Goal: Task Accomplishment & Management: Manage account settings

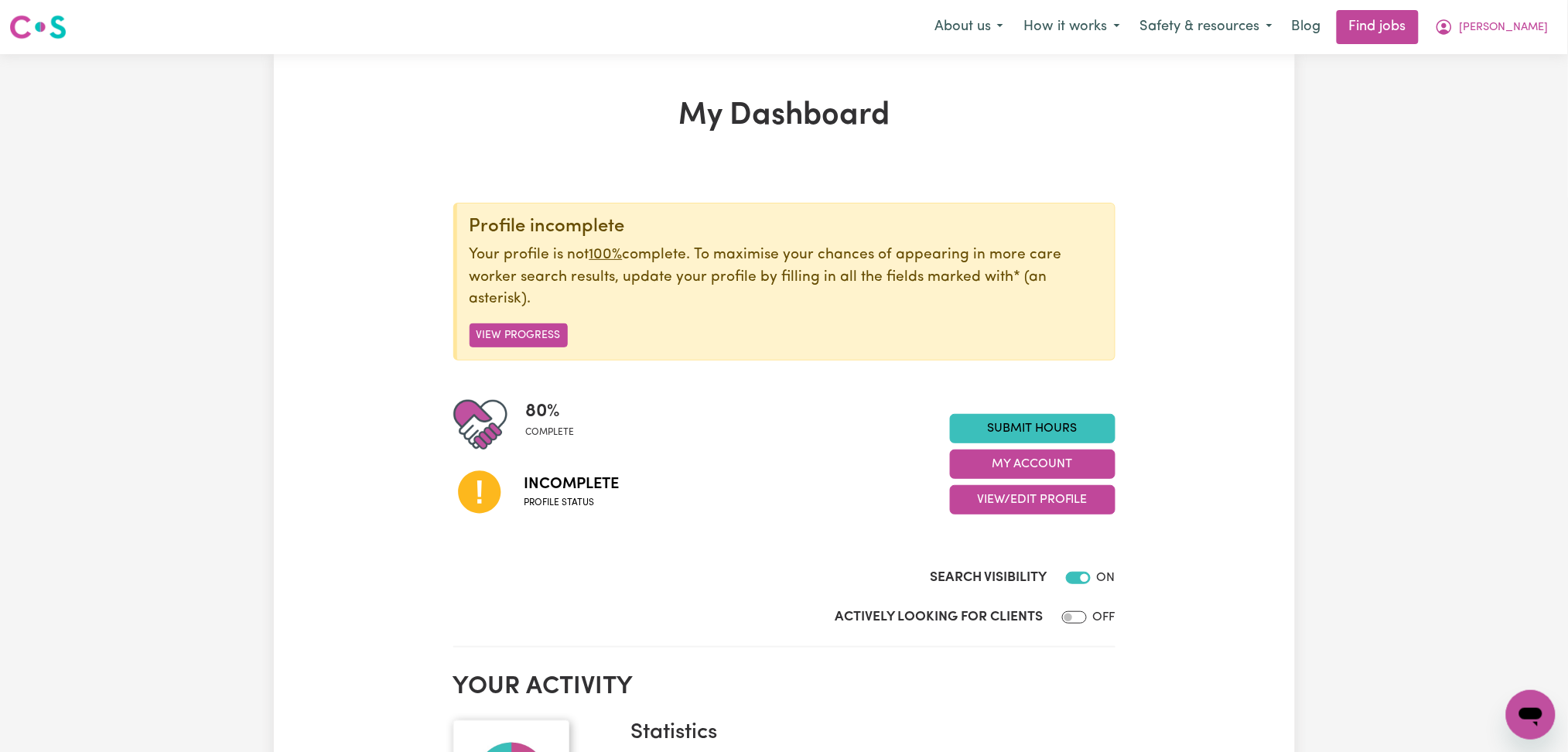
scroll to position [103, 0]
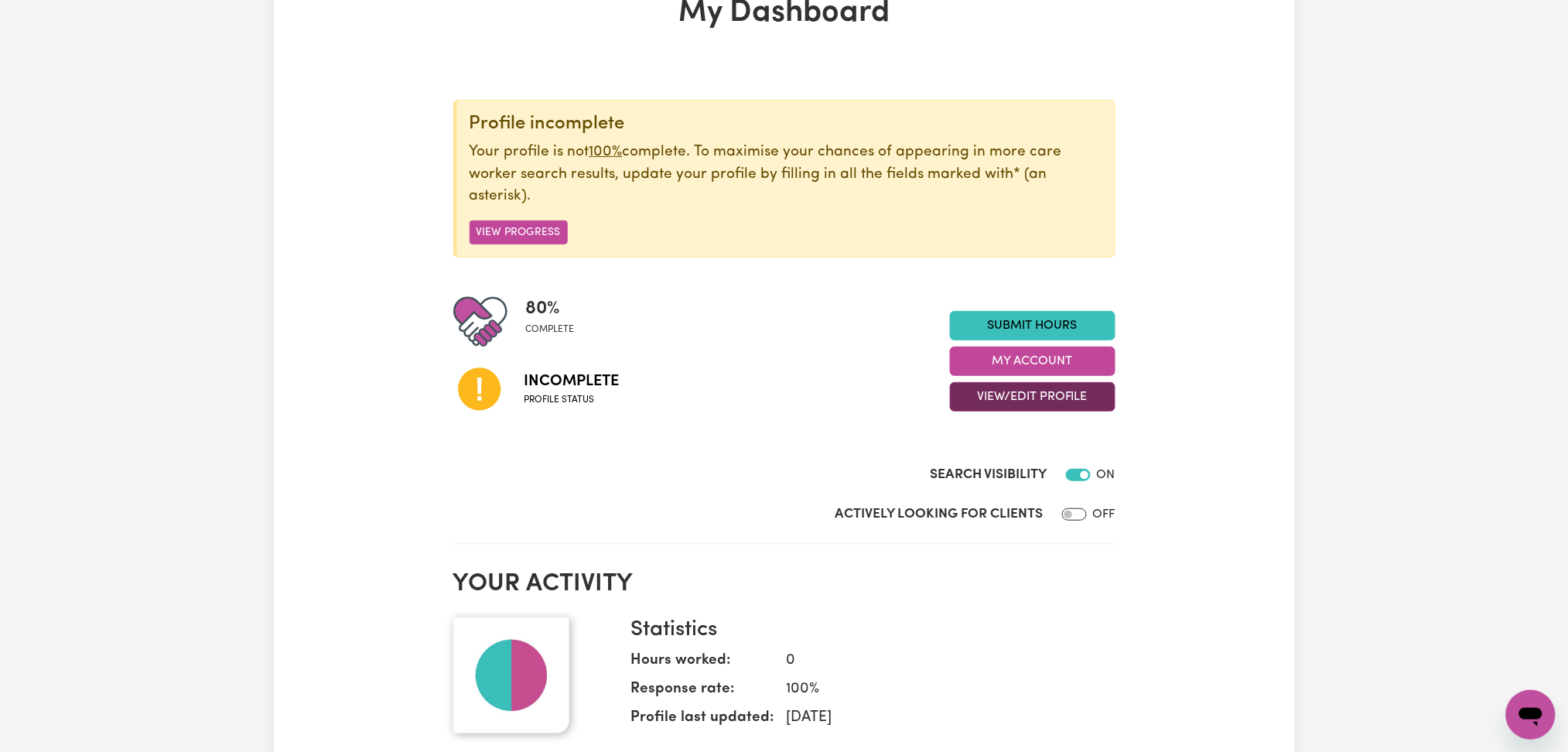
click at [997, 402] on button "View/Edit Profile" at bounding box center [1032, 396] width 165 height 29
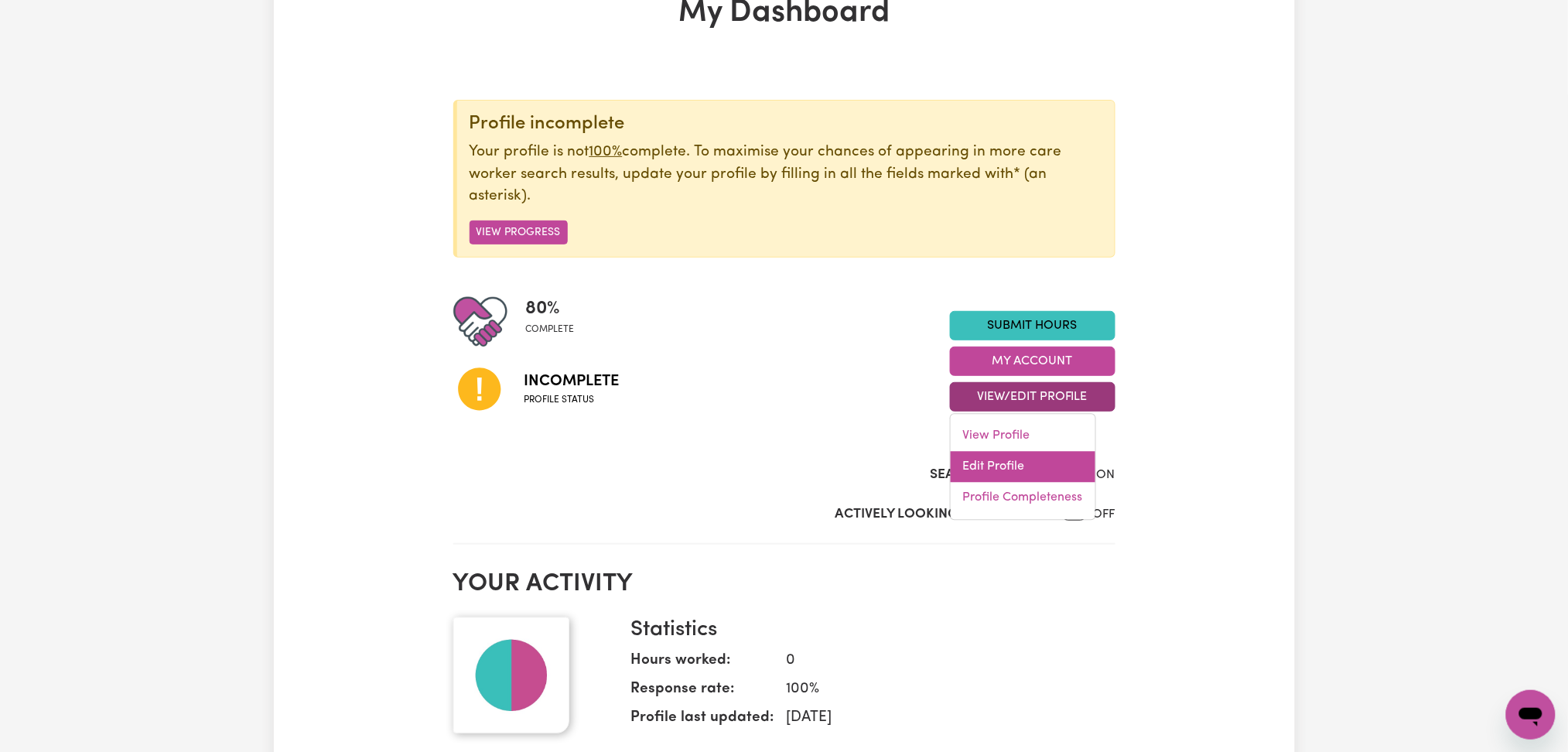
click at [986, 464] on link "Edit Profile" at bounding box center [1023, 467] width 145 height 31
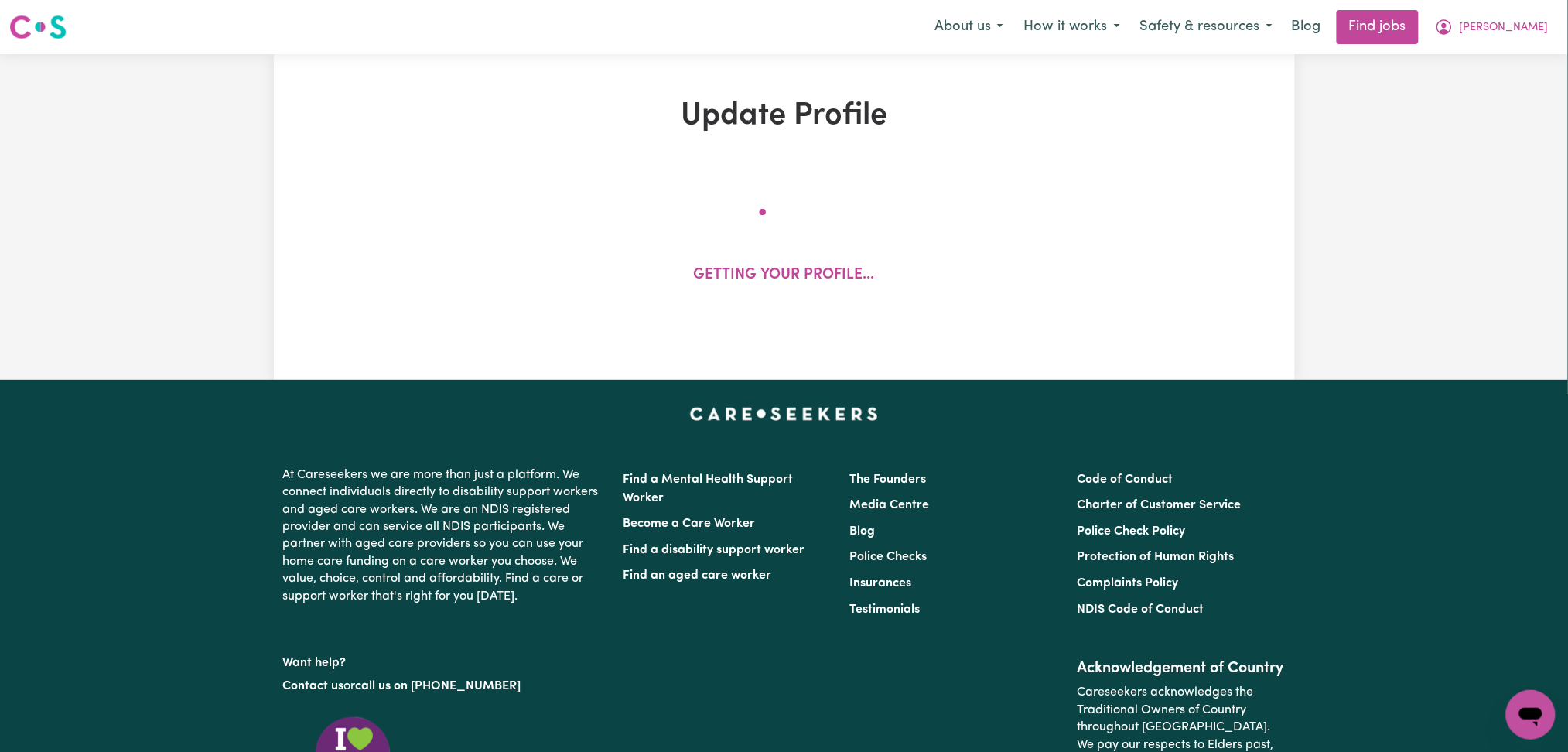
select select "[DEMOGRAPHIC_DATA]"
select select "Student Visa"
select select "Studying a healthcare related degree or qualification"
select select "37"
select select "40"
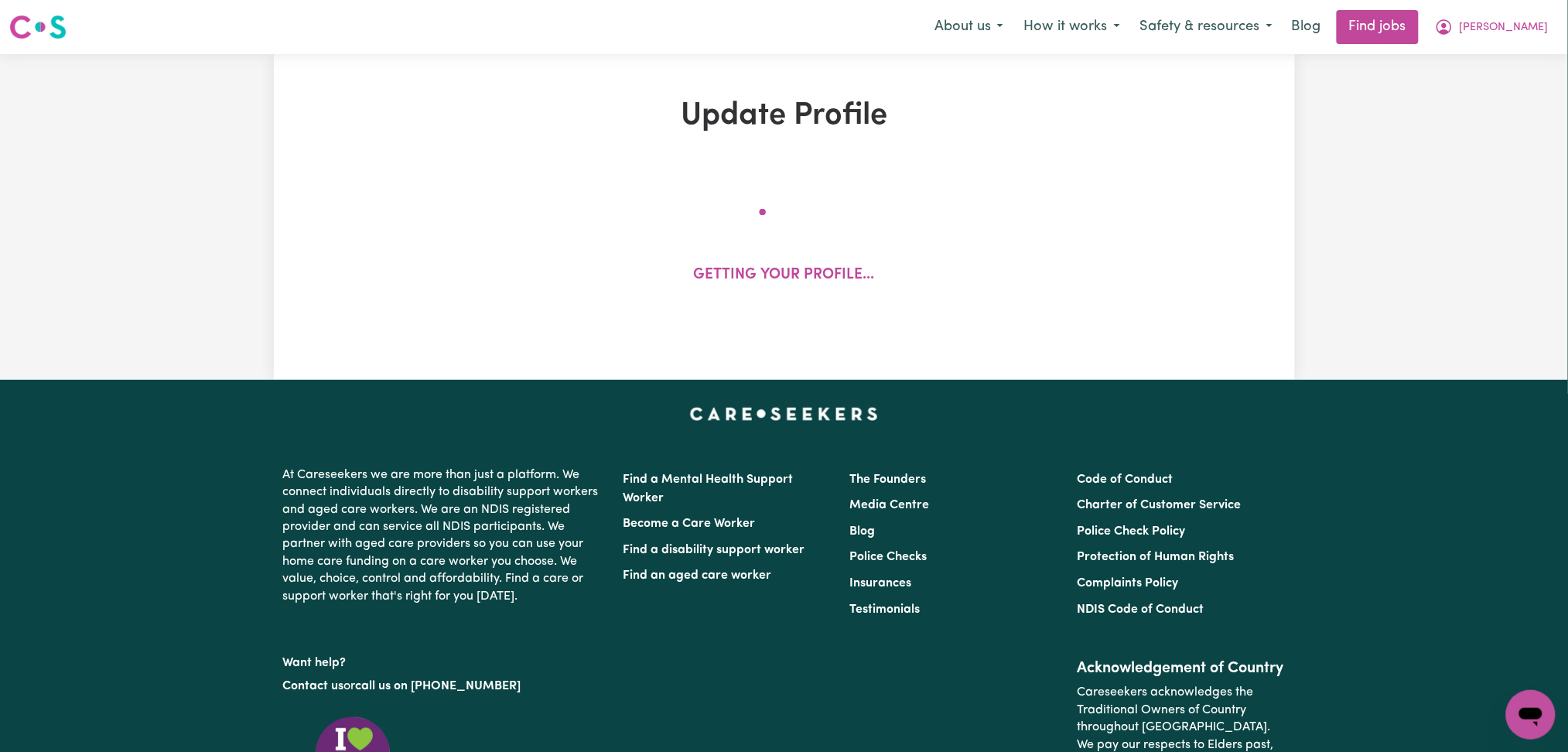
select select "40"
select select "45"
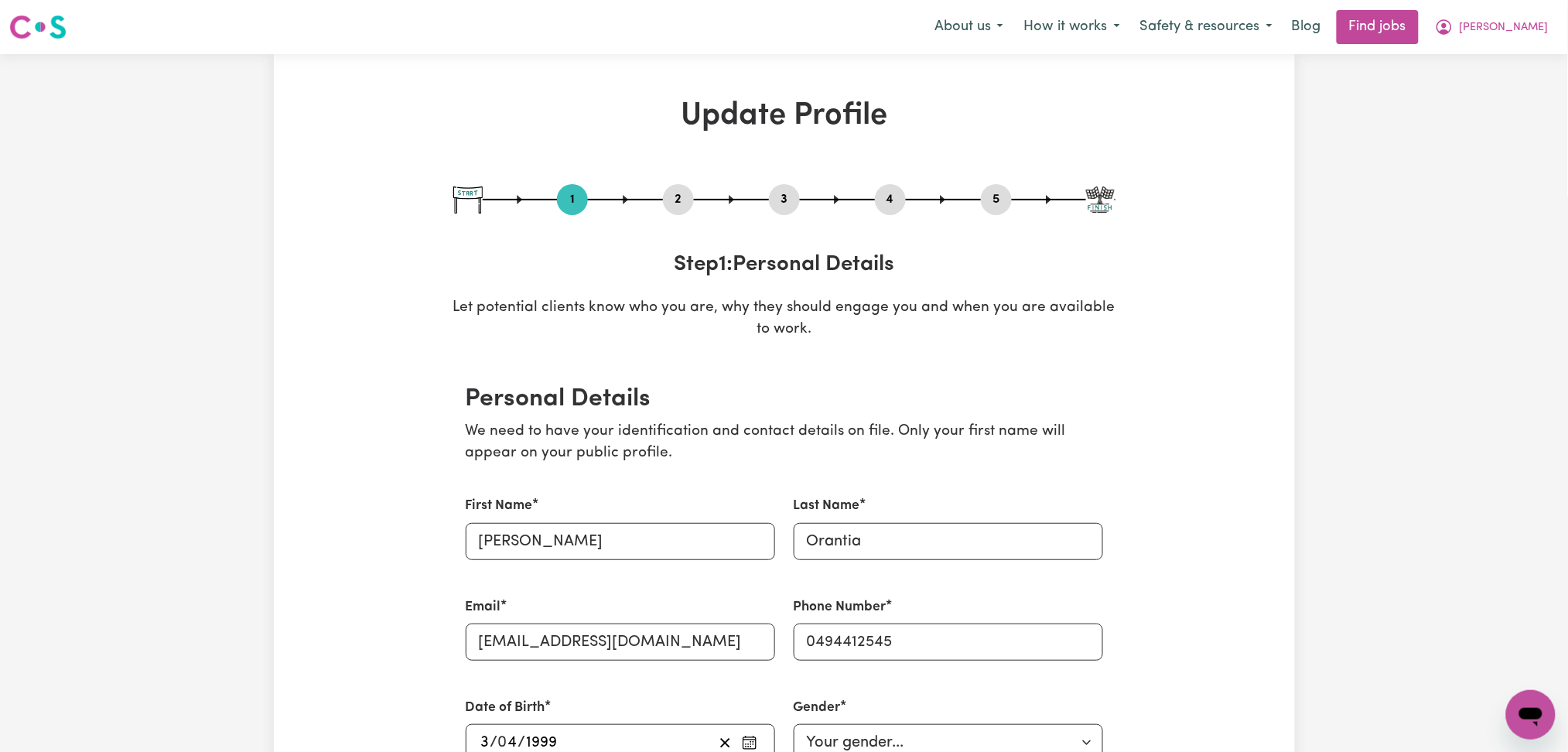
click at [673, 208] on button "2" at bounding box center [678, 199] width 31 height 20
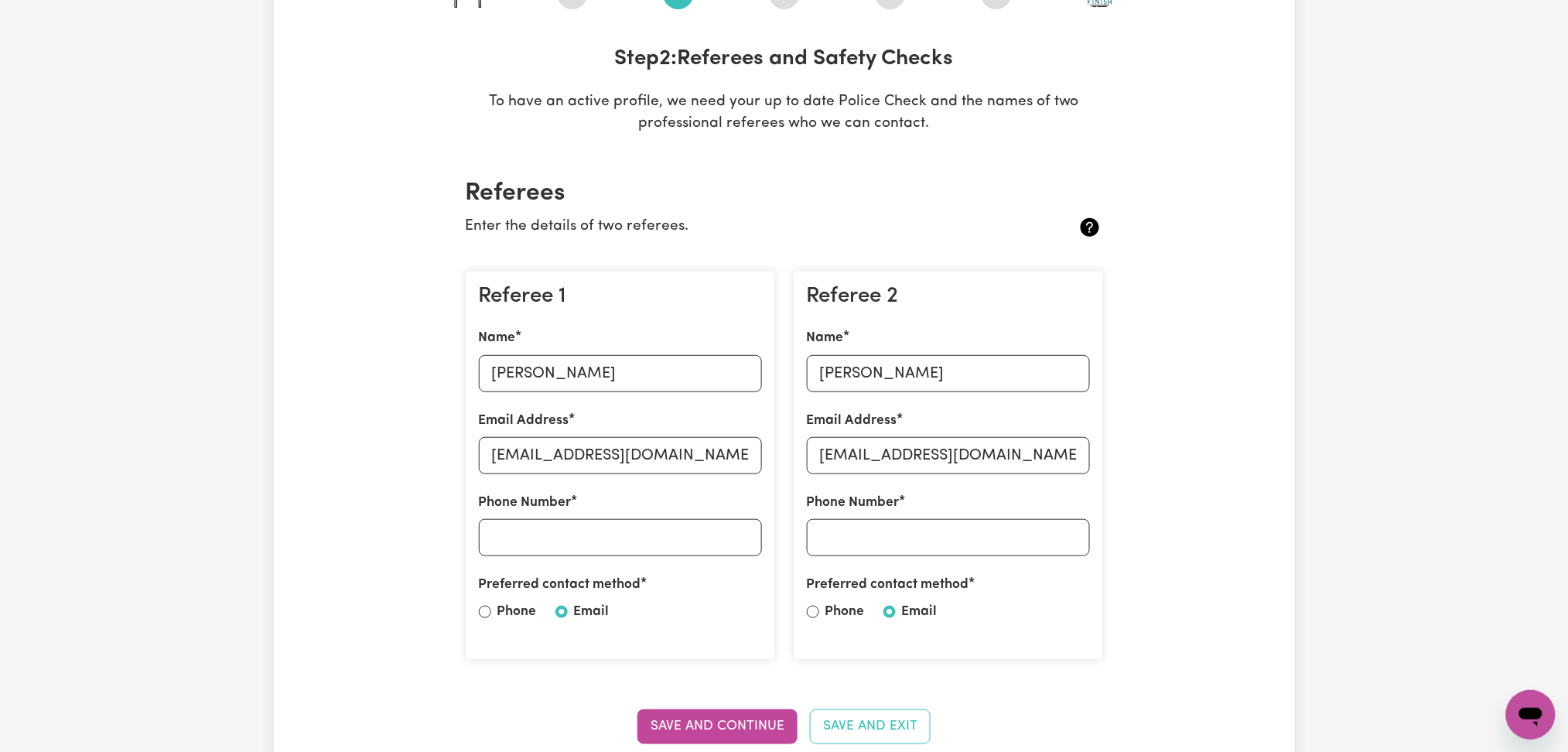
scroll to position [309, 0]
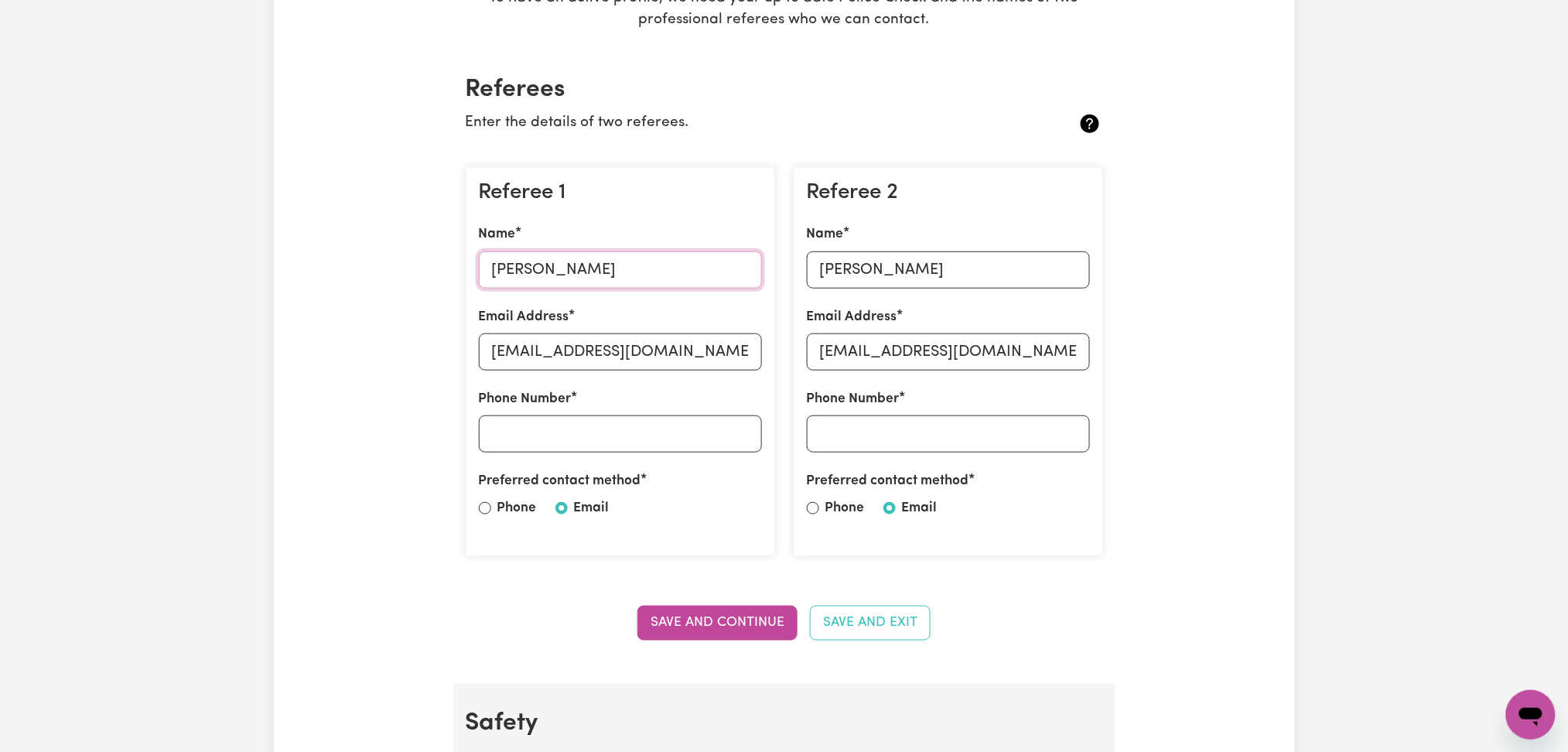
click at [608, 271] on input "[PERSON_NAME]" at bounding box center [620, 270] width 283 height 37
click at [627, 356] on input "[EMAIL_ADDRESS][DOMAIN_NAME]" at bounding box center [620, 352] width 283 height 37
click at [914, 255] on input "[PERSON_NAME]" at bounding box center [948, 270] width 283 height 37
click at [950, 345] on input "[EMAIL_ADDRESS][DOMAIN_NAME]" at bounding box center [948, 352] width 283 height 37
drag, startPoint x: 894, startPoint y: 195, endPoint x: 893, endPoint y: 209, distance: 14.0
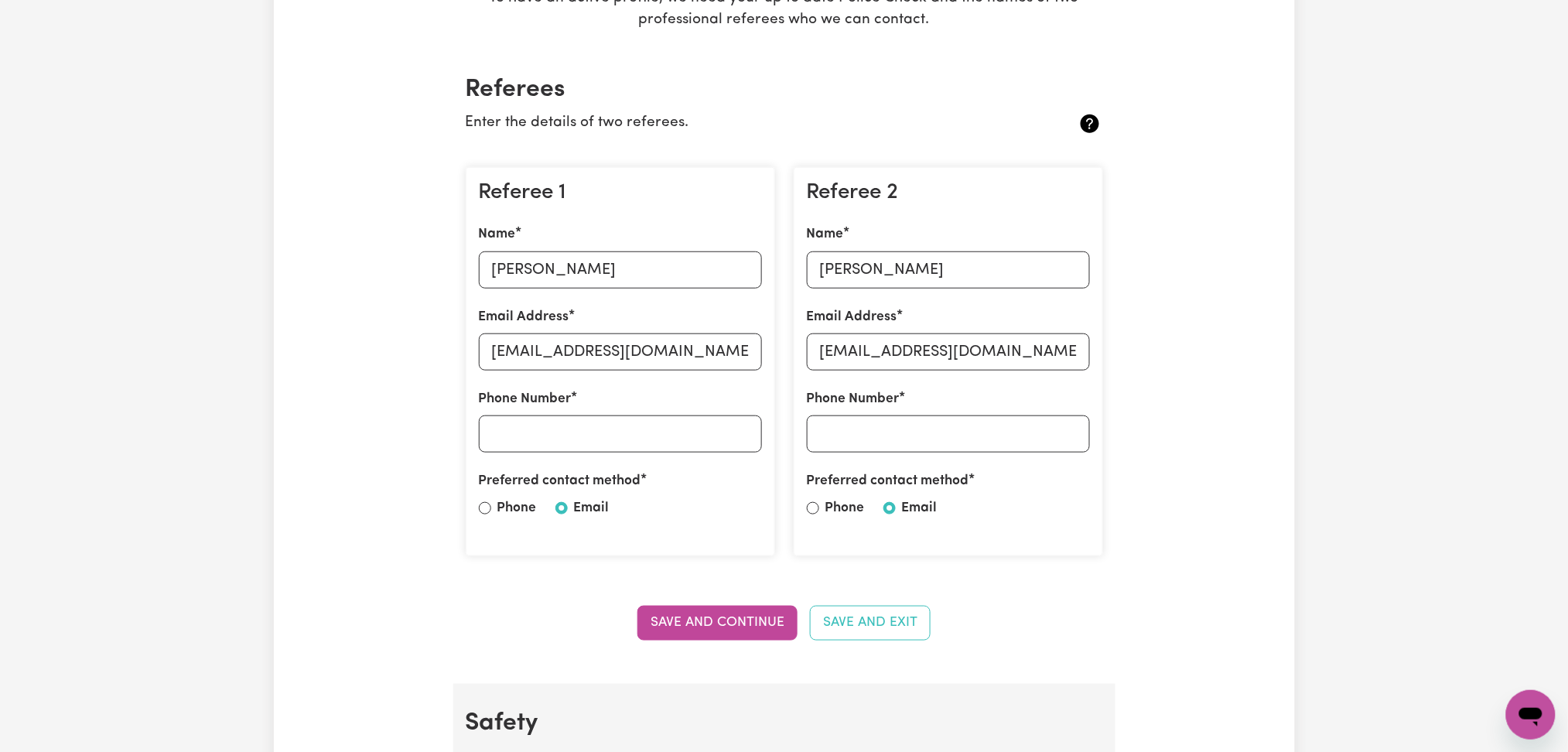
click at [894, 195] on h3 "Referee 2" at bounding box center [948, 193] width 283 height 26
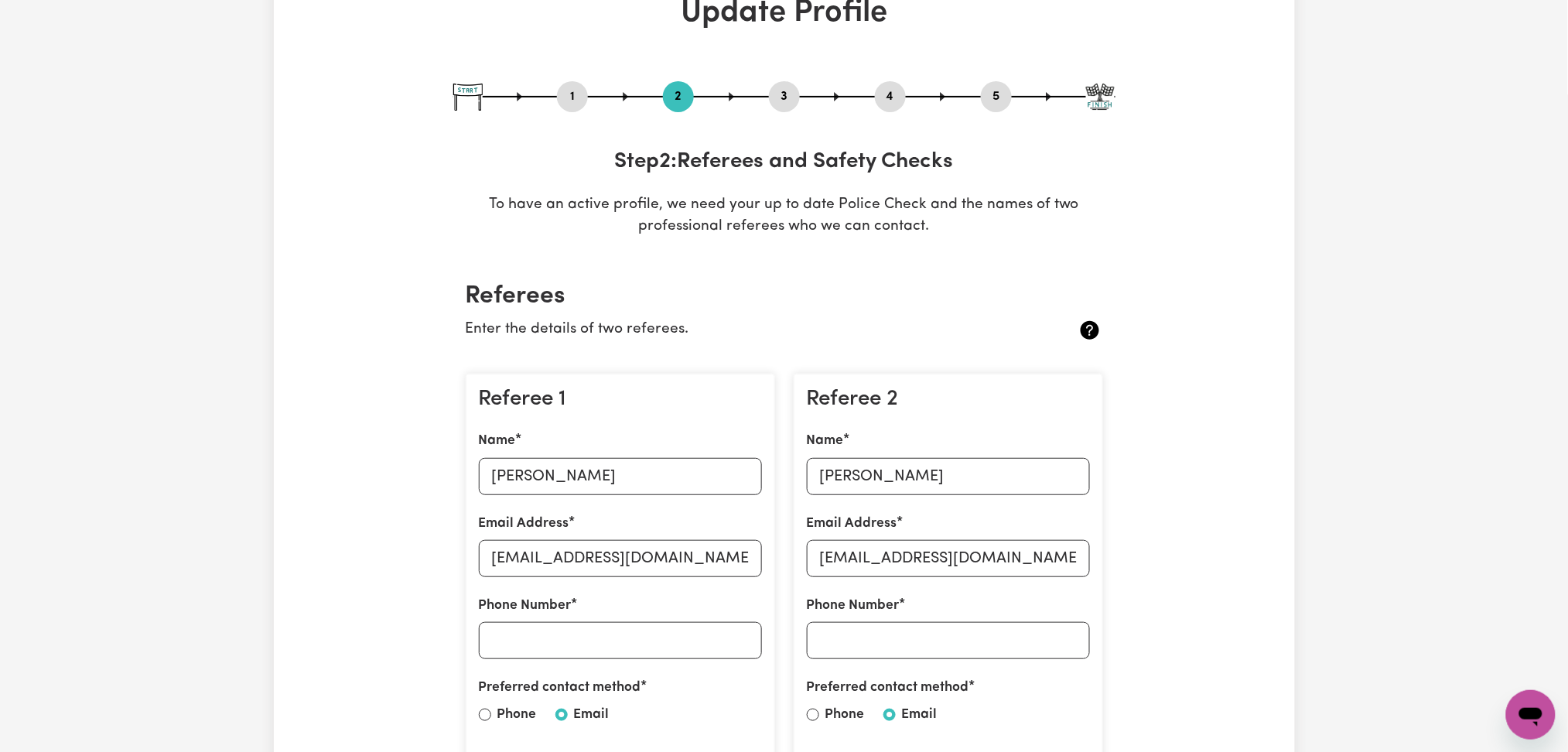
click at [795, 93] on button "3" at bounding box center [784, 96] width 31 height 20
select select "2023"
select select "2025"
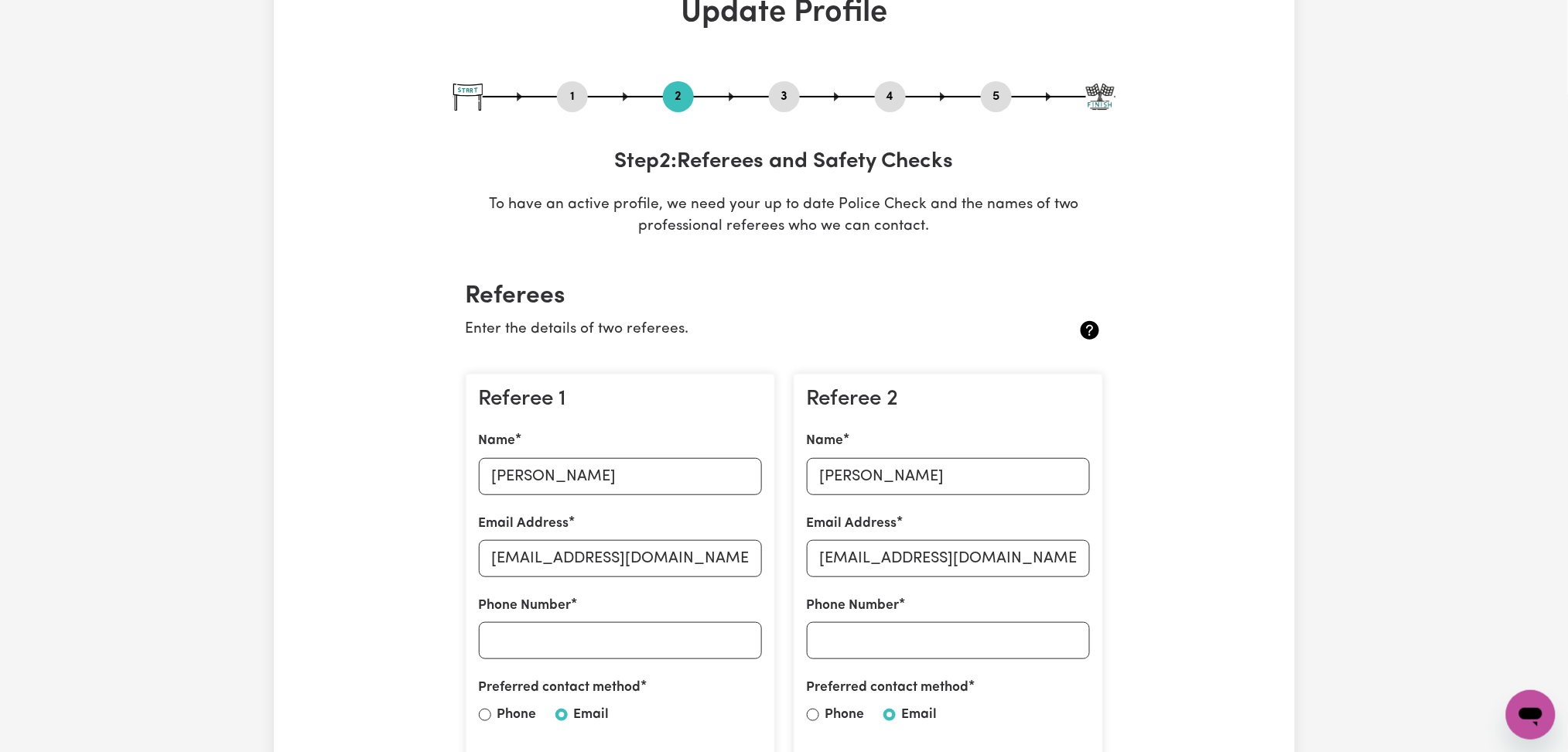
select select "2025"
select select "Certificate III (Individual Support)"
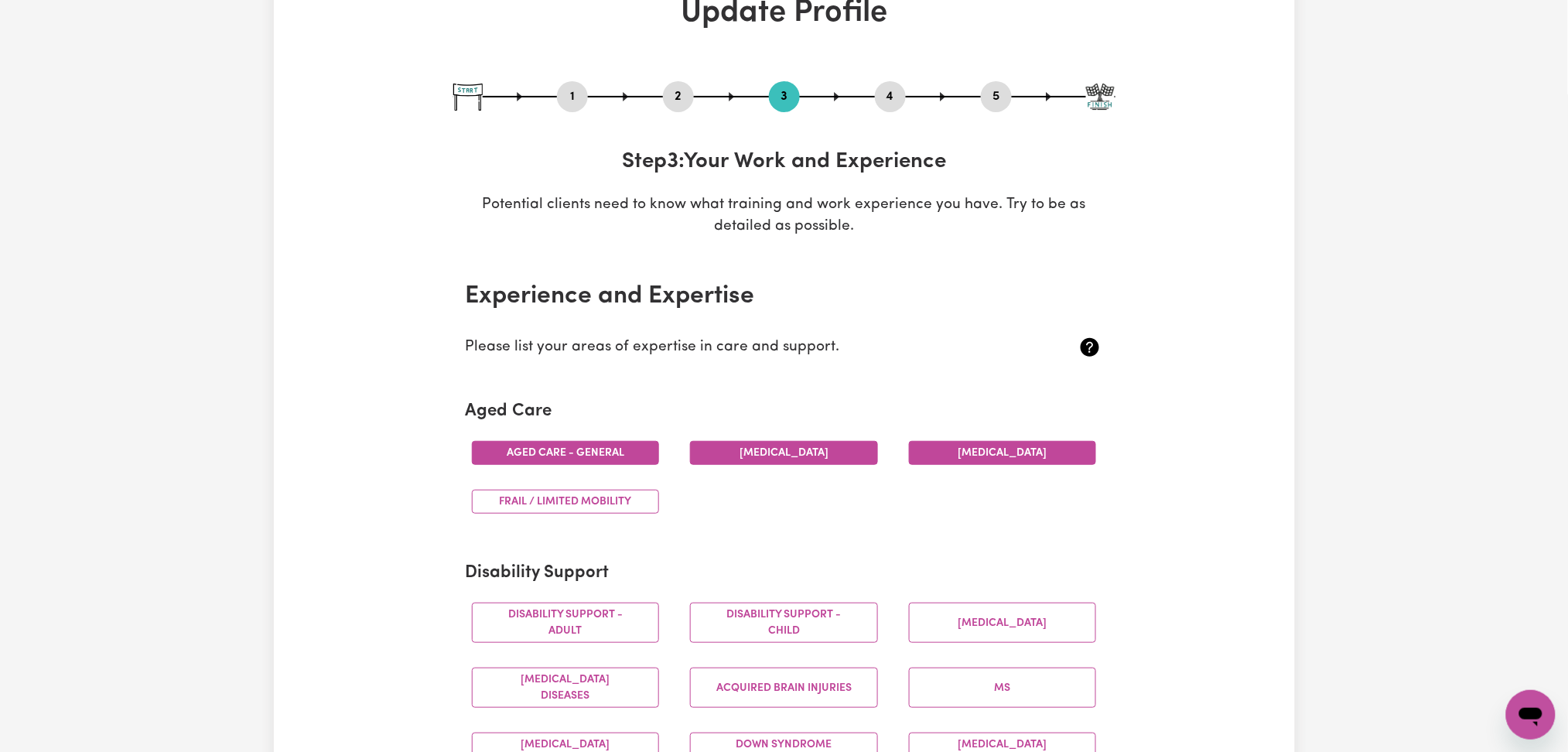
click at [904, 104] on button "4" at bounding box center [890, 96] width 31 height 20
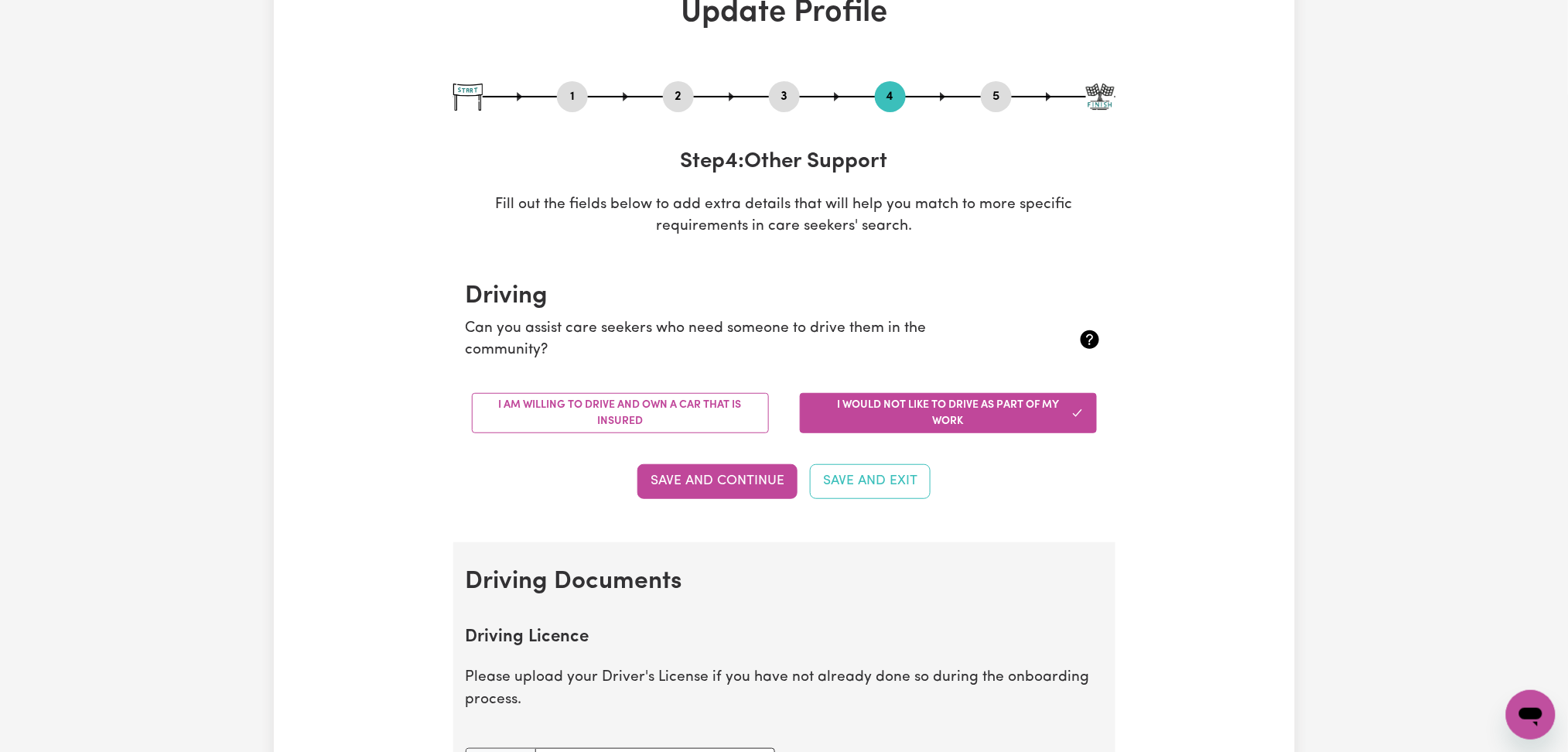
click at [1000, 101] on button "5" at bounding box center [996, 96] width 31 height 20
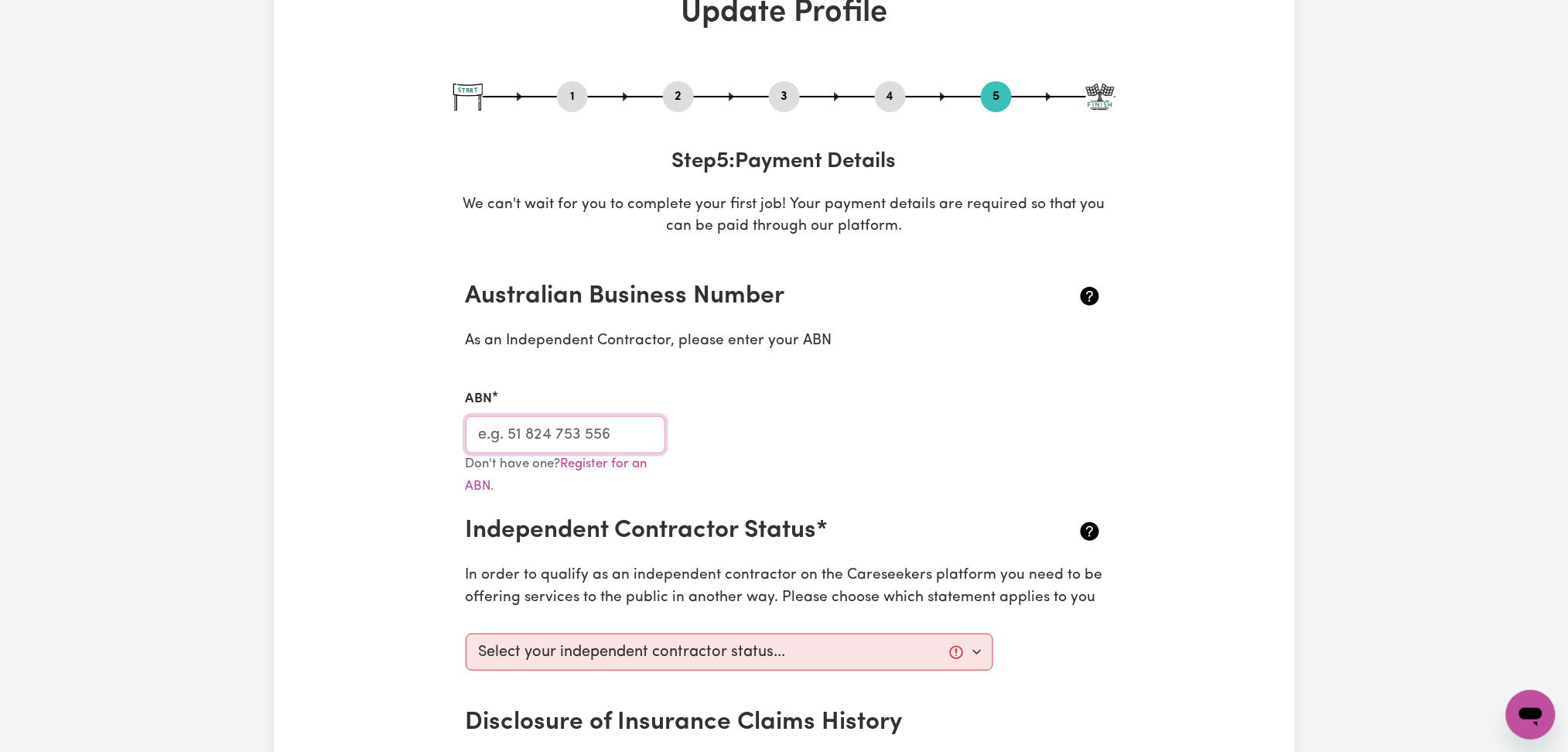
click at [616, 424] on input "ABN" at bounding box center [565, 434] width 200 height 37
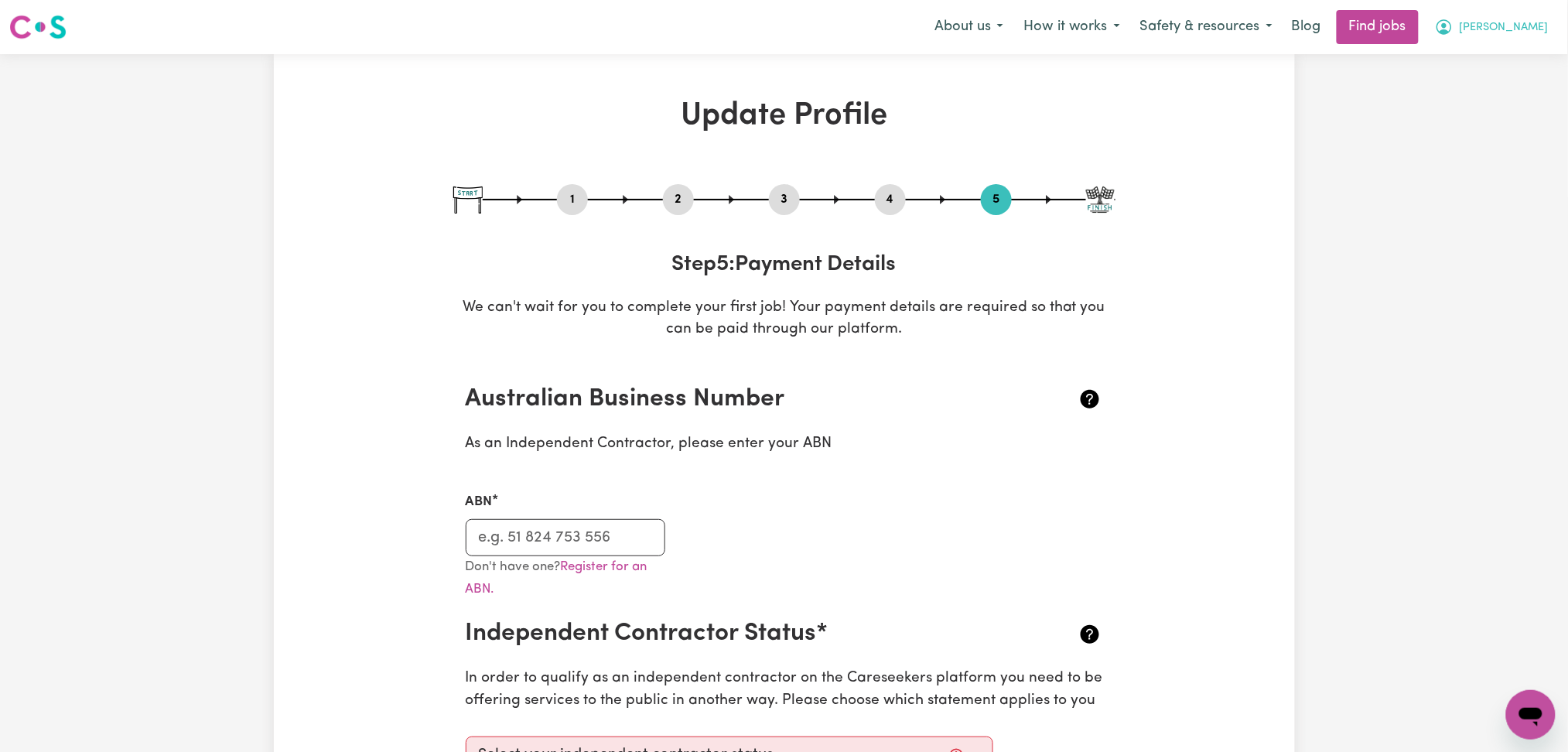
click at [1502, 31] on span "[PERSON_NAME]" at bounding box center [1504, 28] width 89 height 17
click at [1476, 119] on link "Logout" at bounding box center [1496, 118] width 122 height 29
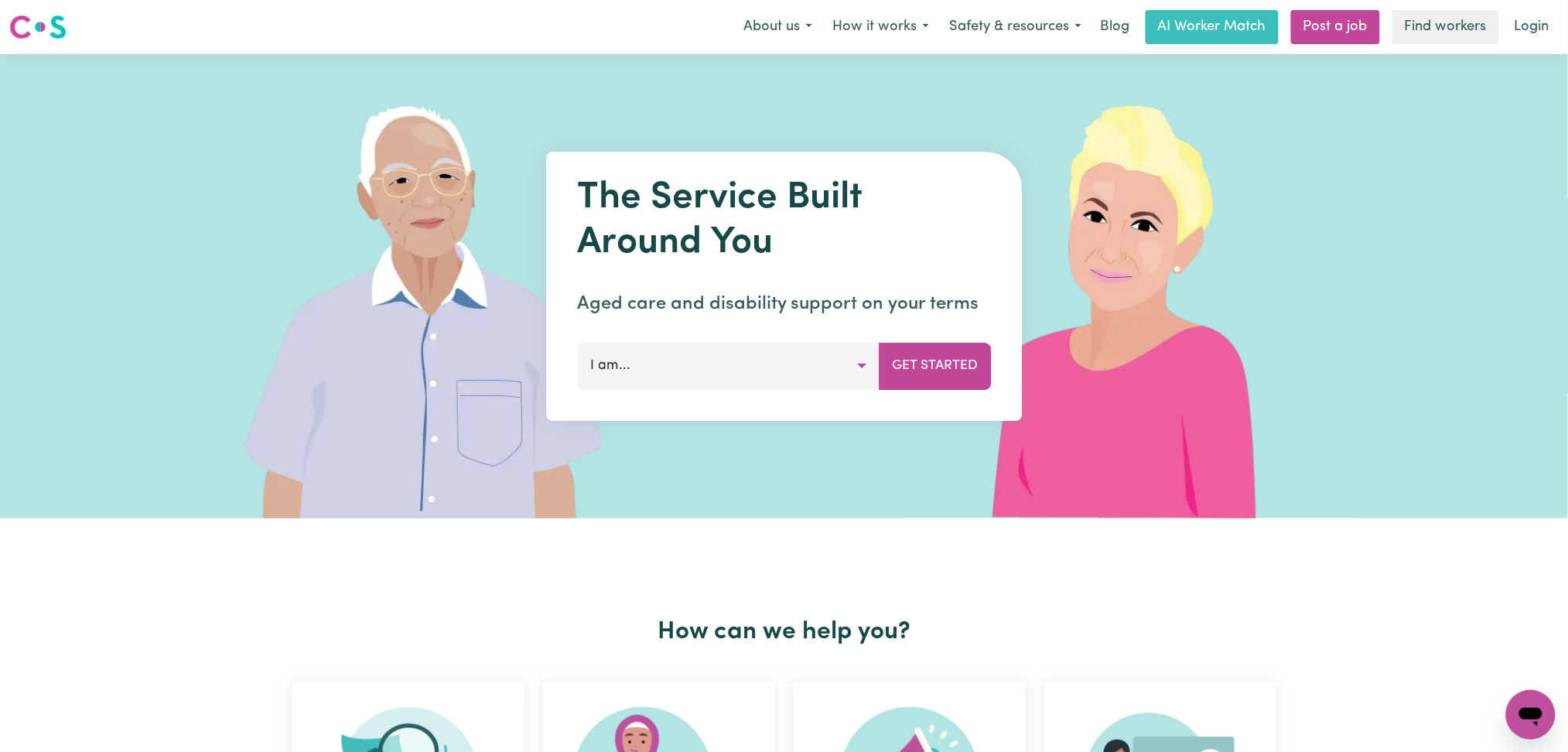
click at [1539, 32] on link "Login" at bounding box center [1532, 27] width 54 height 34
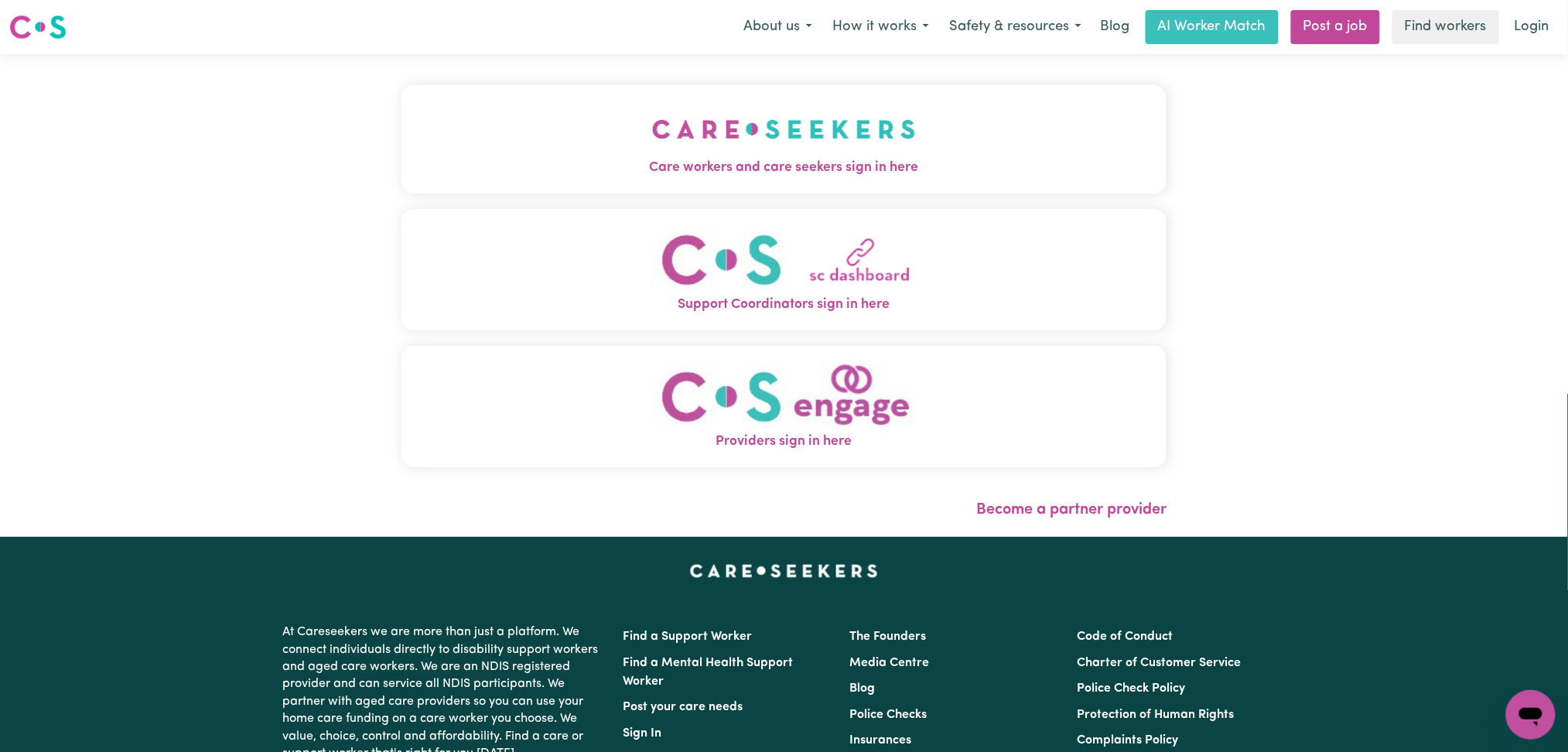
click at [674, 127] on button "Care workers and care seekers sign in here" at bounding box center [784, 139] width 766 height 108
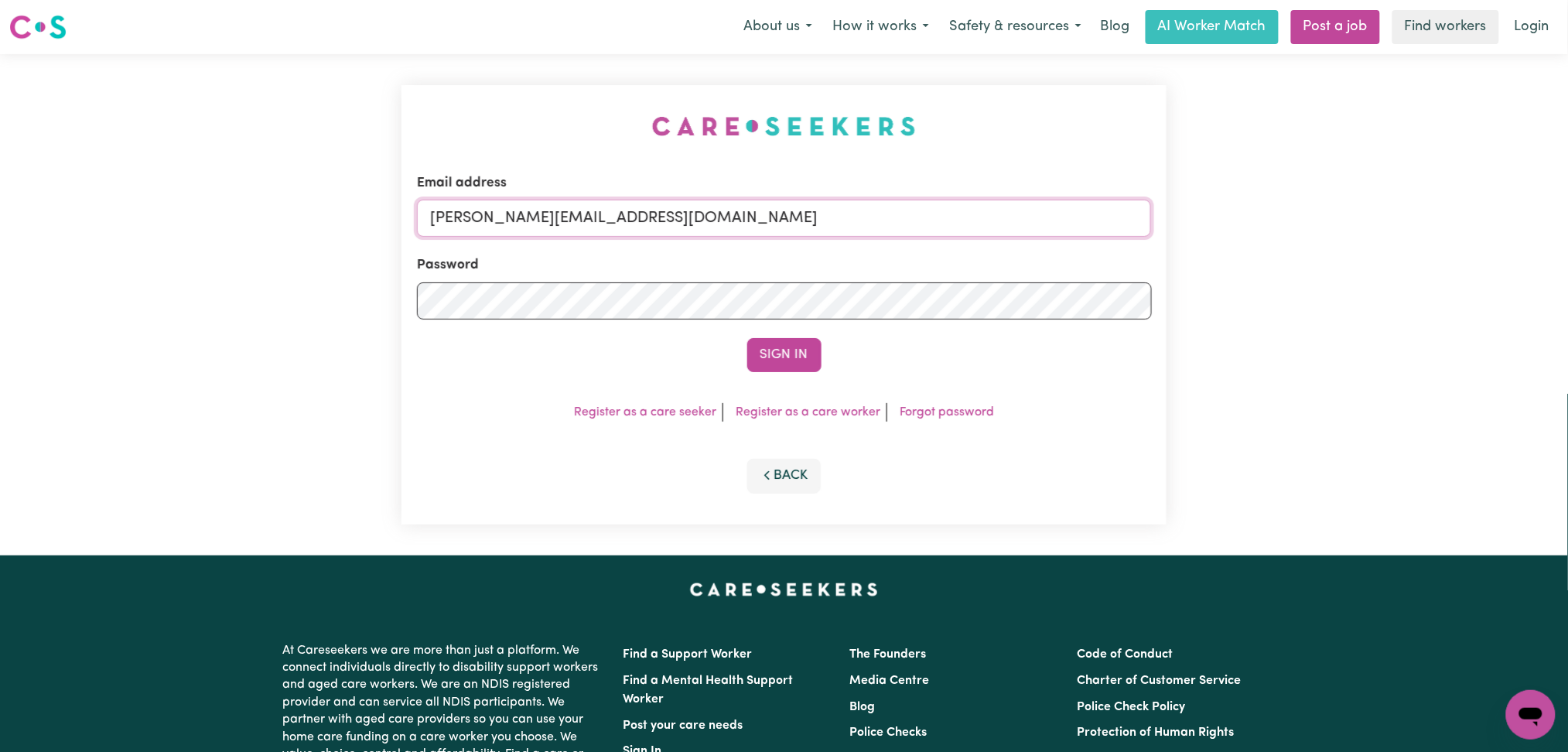
click at [576, 231] on input "[PERSON_NAME][EMAIL_ADDRESS][DOMAIN_NAME]" at bounding box center [784, 217] width 735 height 37
drag, startPoint x: 503, startPoint y: 223, endPoint x: 746, endPoint y: 221, distance: 243.0
click at [746, 221] on input "Superuser~[EMAIL_ADDRESS][DOMAIN_NAME]" at bounding box center [784, 217] width 735 height 37
drag, startPoint x: 551, startPoint y: 222, endPoint x: 526, endPoint y: 227, distance: 25.5
click at [551, 222] on input "Superuser~[EMAIL_ADDRESS][DOMAIN_NAME]" at bounding box center [784, 217] width 735 height 37
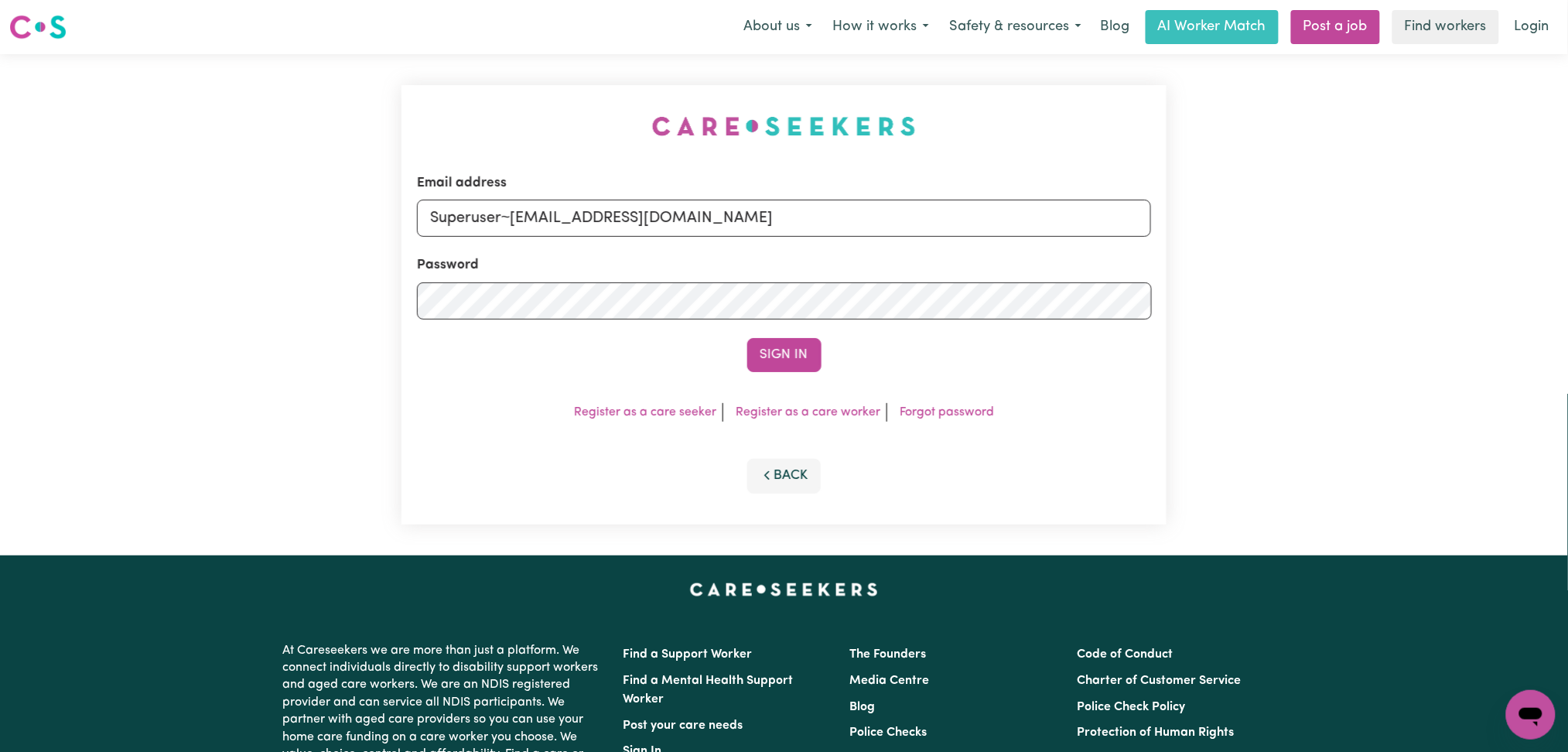
drag, startPoint x: 507, startPoint y: 225, endPoint x: 847, endPoint y: 235, distance: 340.1
click at [925, 222] on input "Superuser~[EMAIL_ADDRESS][DOMAIN_NAME]" at bounding box center [784, 217] width 735 height 37
type input "Superuser~[MEDICAL_DATA][EMAIL_ADDRESS][DOMAIN_NAME]"
click at [811, 346] on button "Sign In" at bounding box center [784, 355] width 74 height 34
